Goal: Information Seeking & Learning: Learn about a topic

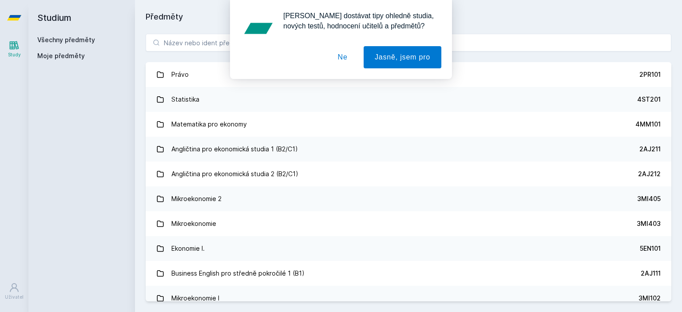
click at [344, 58] on button "Ne" at bounding box center [343, 57] width 32 height 22
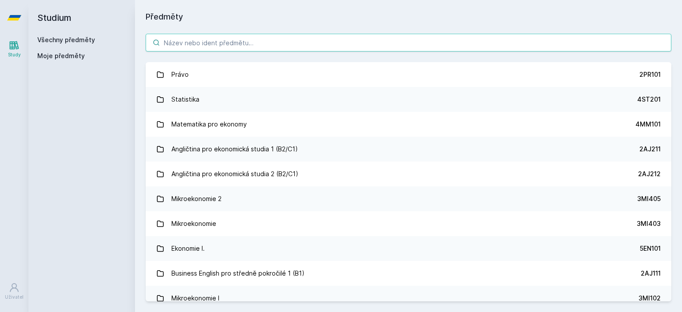
click at [265, 44] on input "search" at bounding box center [409, 43] width 526 height 18
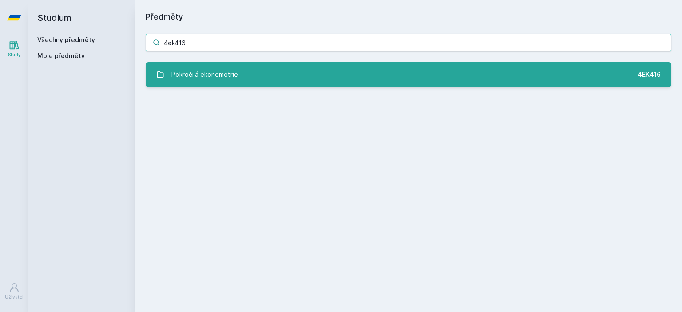
type input "4ek416"
click at [323, 67] on link "Pokročilá ekonometrie 4EK416" at bounding box center [409, 74] width 526 height 25
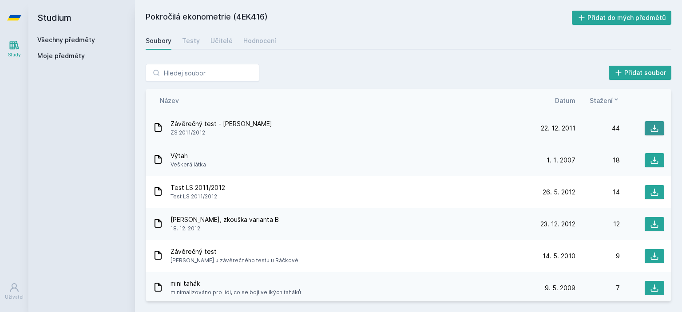
click at [645, 125] on button at bounding box center [655, 128] width 20 height 14
click at [651, 193] on icon at bounding box center [655, 193] width 8 height 8
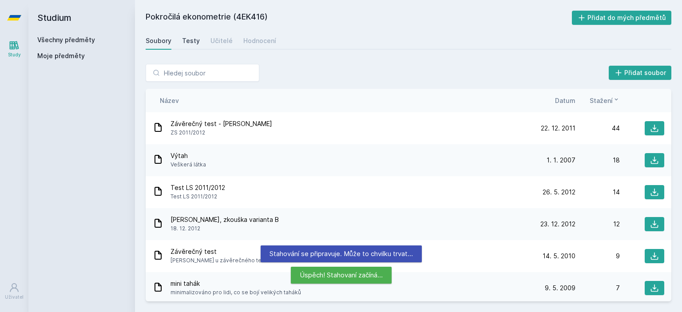
click at [193, 42] on div "Testy" at bounding box center [191, 40] width 18 height 9
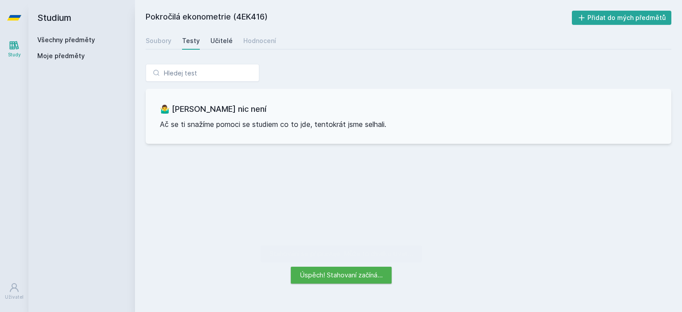
click at [213, 42] on div "Učitelé" at bounding box center [222, 40] width 22 height 9
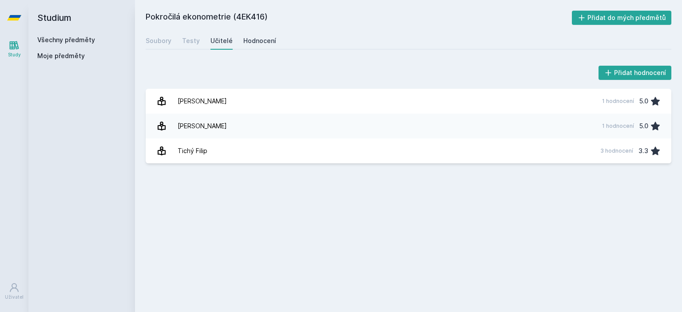
click at [268, 39] on div "Hodnocení" at bounding box center [259, 40] width 33 height 9
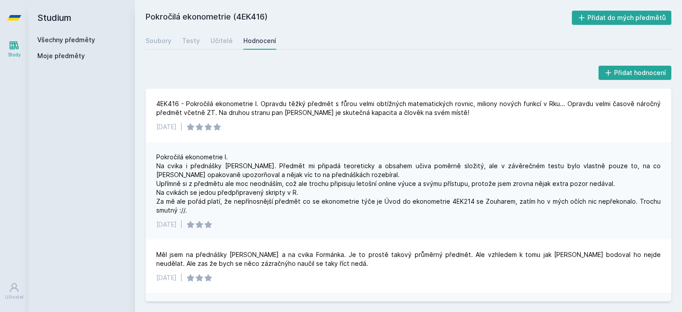
click at [60, 16] on h2 "Studium" at bounding box center [81, 18] width 89 height 36
click at [59, 40] on link "Všechny předměty" at bounding box center [66, 40] width 58 height 8
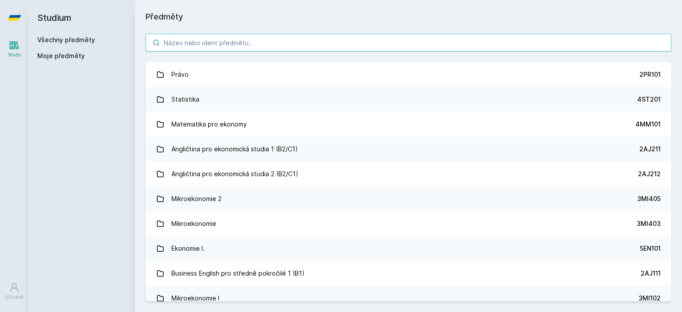
click at [247, 44] on input "search" at bounding box center [409, 43] width 526 height 18
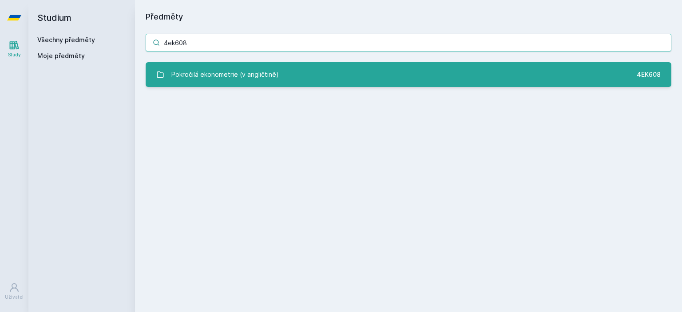
type input "4ek608"
click at [280, 76] on link "Pokročilá ekonometrie (v angličtině) 4EK608" at bounding box center [409, 74] width 526 height 25
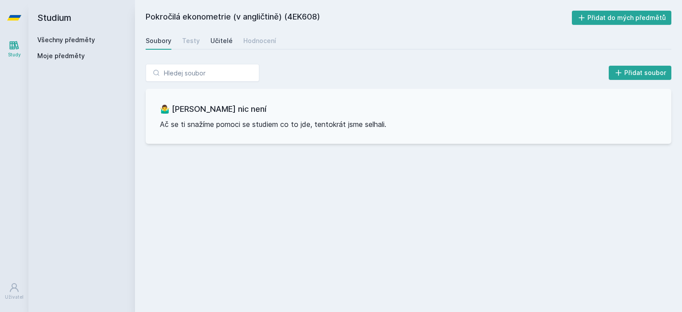
click at [211, 41] on div "Učitelé" at bounding box center [222, 40] width 22 height 9
click at [249, 44] on div "Hodnocení" at bounding box center [259, 40] width 33 height 9
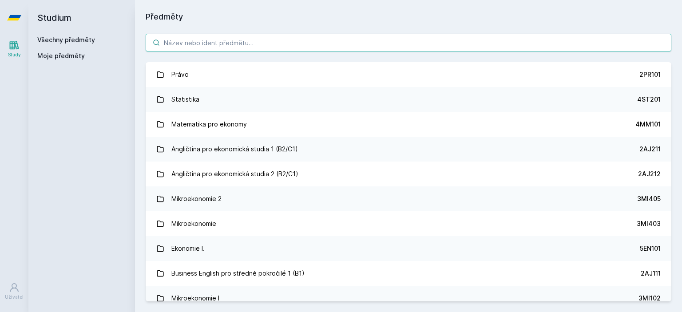
click at [298, 46] on input "search" at bounding box center [409, 43] width 526 height 18
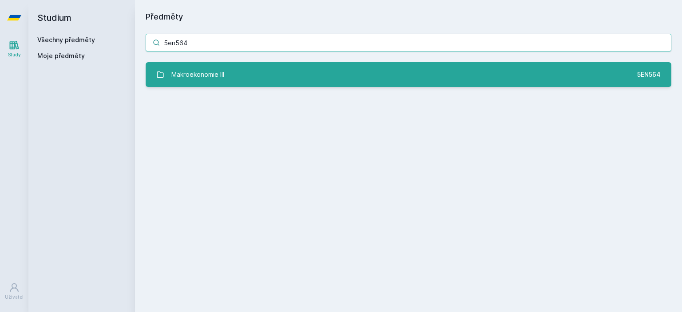
type input "5en564"
click at [274, 75] on link "Makroekonomie III 5EN564" at bounding box center [409, 74] width 526 height 25
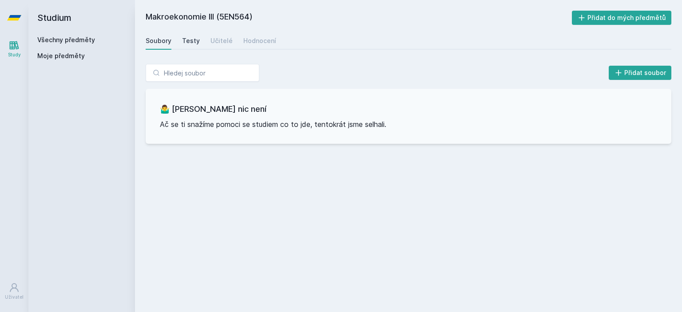
click at [189, 40] on div "Testy" at bounding box center [191, 40] width 18 height 9
drag, startPoint x: 213, startPoint y: 42, endPoint x: 223, endPoint y: 42, distance: 10.7
click at [213, 42] on div "Učitelé" at bounding box center [222, 40] width 22 height 9
click at [245, 42] on div "Hodnocení" at bounding box center [259, 40] width 33 height 9
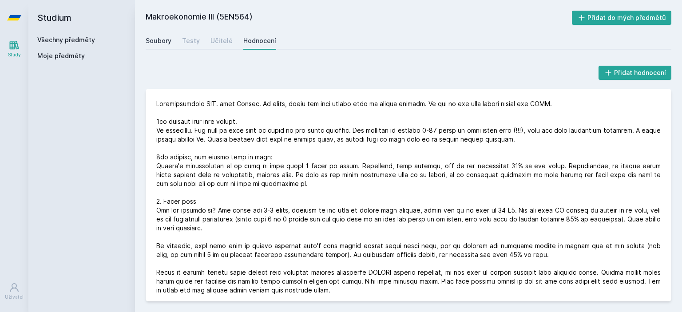
click at [166, 42] on div "Soubory" at bounding box center [159, 40] width 26 height 9
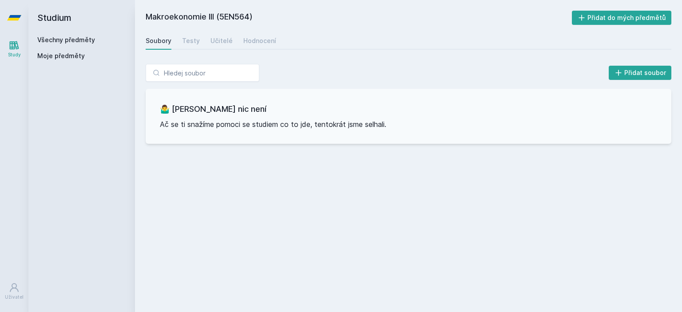
click at [49, 22] on h2 "Studium" at bounding box center [81, 18] width 89 height 36
click at [58, 41] on link "Všechny předměty" at bounding box center [66, 40] width 58 height 8
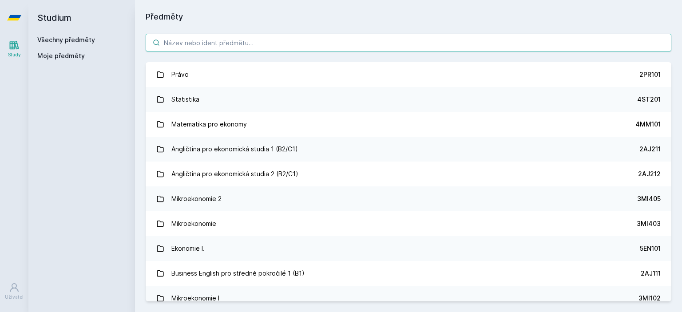
click at [195, 46] on input "search" at bounding box center [409, 43] width 526 height 18
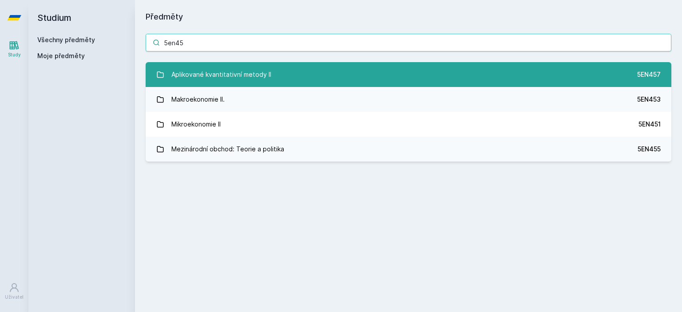
type input "5en45"
click at [247, 79] on div "Aplikované kvantitativní metody II" at bounding box center [222, 75] width 100 height 18
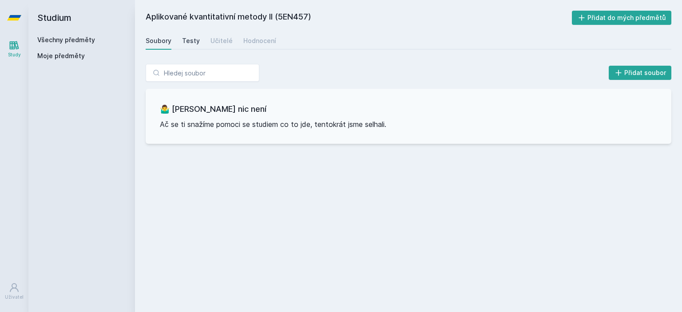
click at [192, 39] on div "Testy" at bounding box center [191, 40] width 18 height 9
click at [216, 44] on div "Učitelé" at bounding box center [222, 40] width 22 height 9
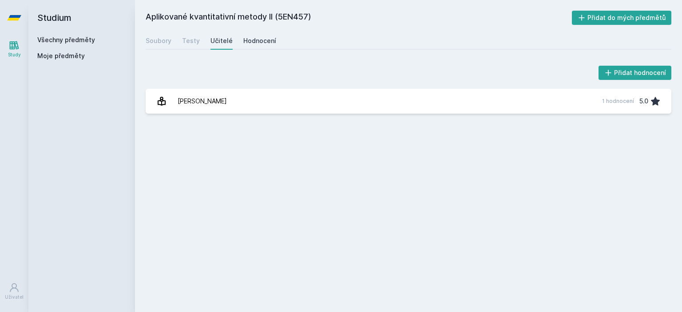
click at [259, 42] on div "Hodnocení" at bounding box center [259, 40] width 33 height 9
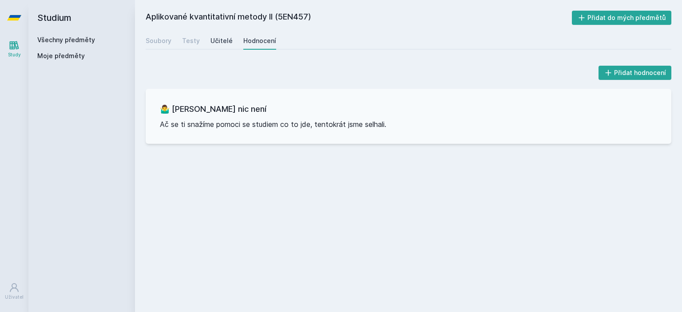
click at [227, 37] on div "Učitelé" at bounding box center [222, 40] width 22 height 9
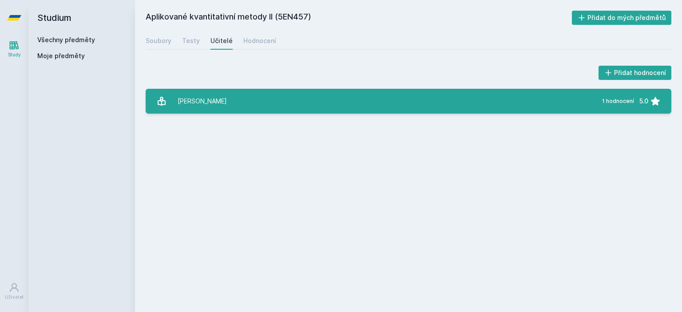
click at [260, 99] on link "Zapletalová Lucie 1 hodnocení 5.0" at bounding box center [409, 101] width 526 height 25
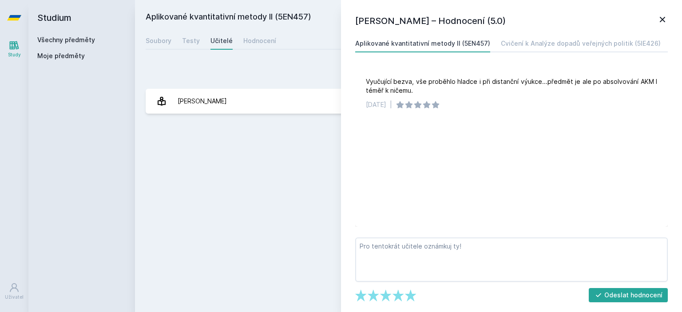
click at [666, 18] on icon at bounding box center [663, 19] width 11 height 11
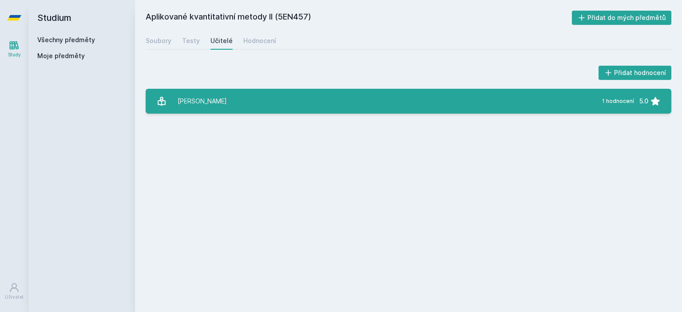
click at [251, 107] on link "Zapletalová Lucie 1 hodnocení 5.0" at bounding box center [409, 101] width 526 height 25
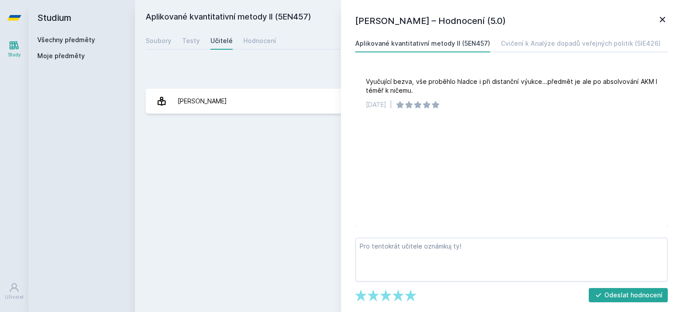
click at [60, 39] on link "Všechny předměty" at bounding box center [66, 40] width 58 height 8
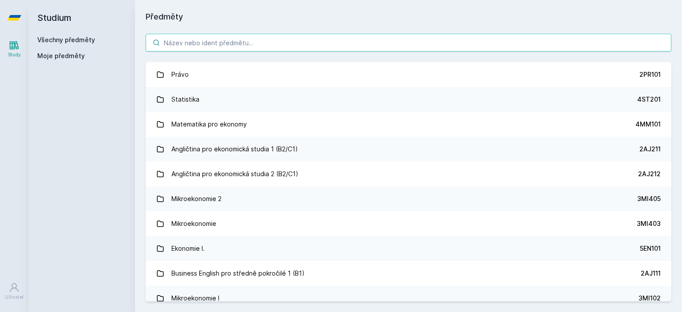
click at [215, 46] on input "search" at bounding box center [409, 43] width 526 height 18
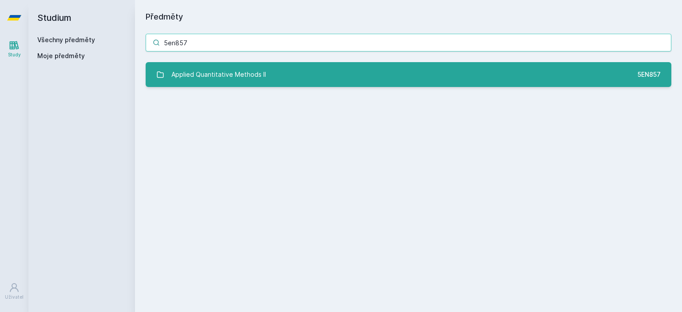
type input "5en857"
click at [267, 79] on link "Applied Quantitative Methods II 5EN857" at bounding box center [409, 74] width 526 height 25
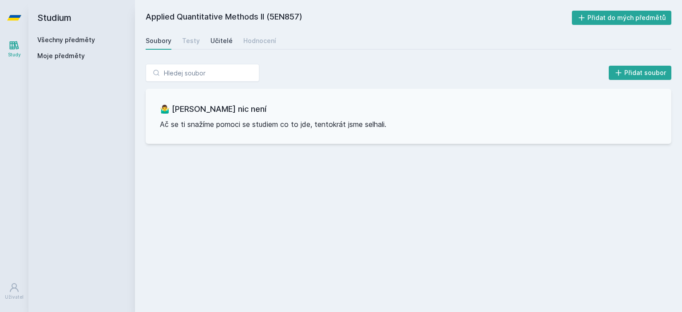
click at [215, 40] on div "Učitelé" at bounding box center [222, 40] width 22 height 9
click at [256, 41] on div "Hodnocení" at bounding box center [259, 40] width 33 height 9
